Goal: Information Seeking & Learning: Learn about a topic

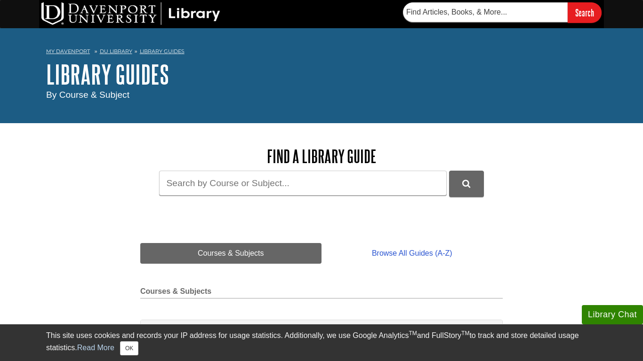
click at [235, 197] on form "Guide Search Terms" at bounding box center [321, 184] width 362 height 26
click at [237, 189] on input "Guide Search Terms" at bounding box center [303, 183] width 288 height 25
type input "marketing 211"
click at [449, 171] on button "DU Library Guides Search" at bounding box center [466, 184] width 35 height 26
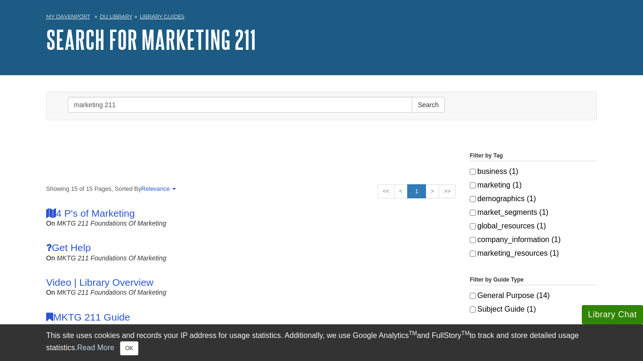
scroll to position [37, 0]
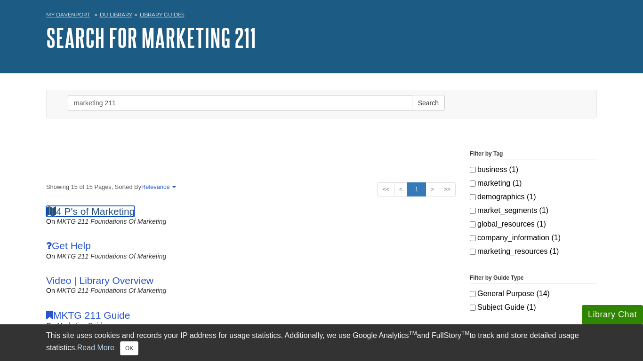
click at [135, 215] on link "4 P's of Marketing" at bounding box center [90, 211] width 88 height 11
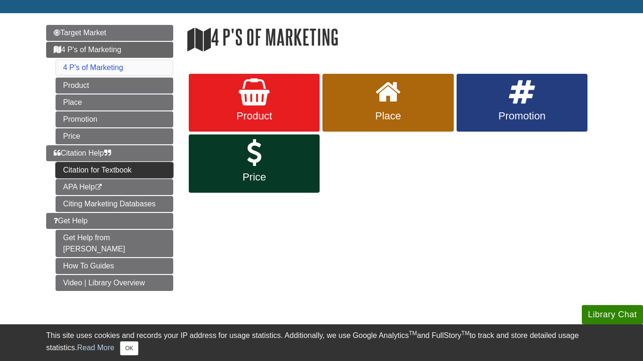
scroll to position [96, 0]
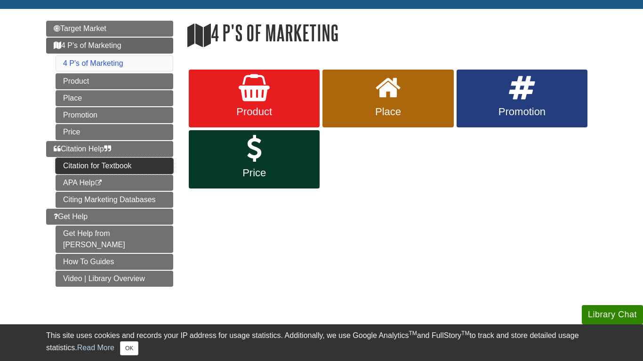
click at [106, 173] on link "Citation for Textbook" at bounding box center [115, 166] width 118 height 16
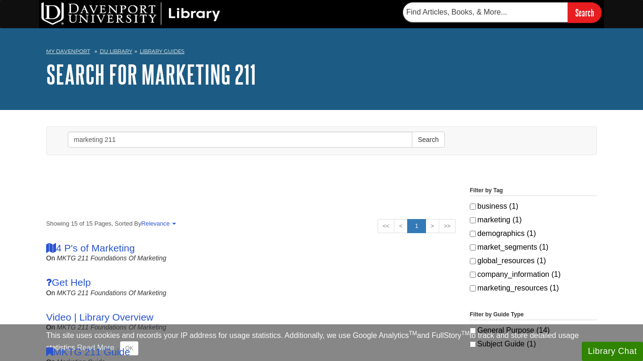
scroll to position [20, 0]
